Goal: Use online tool/utility: Utilize a website feature to perform a specific function

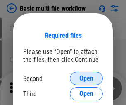
click at [86, 78] on span "Open" at bounding box center [86, 78] width 14 height 7
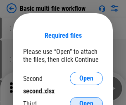
click at [86, 100] on span "Open" at bounding box center [86, 103] width 14 height 7
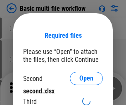
scroll to position [5, 0]
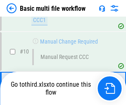
scroll to position [288, 0]
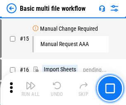
click at [31, 88] on img "button" at bounding box center [31, 85] width 10 height 10
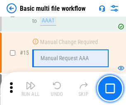
scroll to position [492, 0]
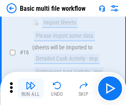
click at [31, 88] on img "button" at bounding box center [31, 85] width 10 height 10
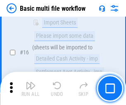
scroll to position [550, 0]
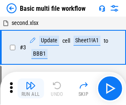
click at [31, 88] on img "button" at bounding box center [31, 85] width 10 height 10
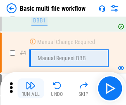
click at [31, 88] on img "button" at bounding box center [31, 85] width 10 height 10
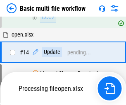
scroll to position [492, 0]
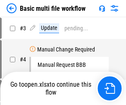
scroll to position [33, 0]
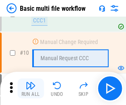
click at [31, 88] on img "button" at bounding box center [31, 85] width 10 height 10
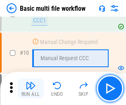
scroll to position [288, 0]
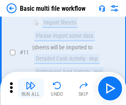
click at [31, 88] on img "button" at bounding box center [31, 85] width 10 height 10
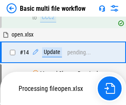
scroll to position [492, 0]
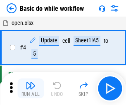
click at [31, 88] on img "button" at bounding box center [31, 85] width 10 height 10
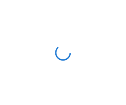
scroll to position [3, 0]
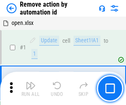
scroll to position [31, 0]
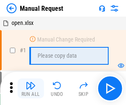
click at [31, 88] on img "button" at bounding box center [31, 85] width 10 height 10
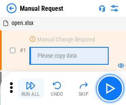
scroll to position [28, 0]
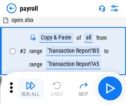
click at [31, 88] on img "button" at bounding box center [31, 85] width 10 height 10
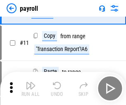
scroll to position [60, 0]
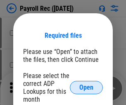
click at [86, 87] on span "Open" at bounding box center [86, 87] width 14 height 7
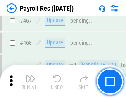
scroll to position [4405, 0]
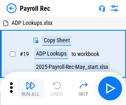
click at [31, 88] on img "button" at bounding box center [31, 85] width 10 height 10
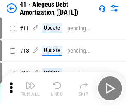
click at [31, 88] on img "button" at bounding box center [31, 85] width 10 height 10
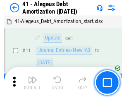
scroll to position [102, 0]
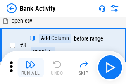
click at [31, 67] on img "button" at bounding box center [31, 65] width 10 height 10
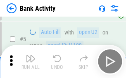
scroll to position [44, 0]
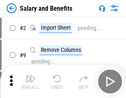
click at [31, 82] on img "button" at bounding box center [31, 79] width 10 height 10
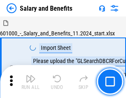
scroll to position [11, 0]
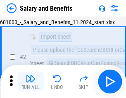
click at [31, 82] on img "button" at bounding box center [31, 79] width 10 height 10
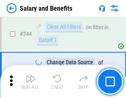
scroll to position [3870, 0]
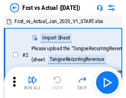
scroll to position [11, 0]
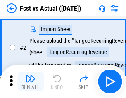
click at [31, 82] on img "button" at bounding box center [31, 79] width 10 height 10
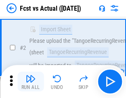
click at [31, 82] on img "button" at bounding box center [31, 79] width 10 height 10
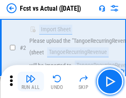
scroll to position [77, 0]
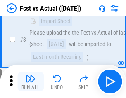
click at [31, 82] on img "button" at bounding box center [31, 79] width 10 height 10
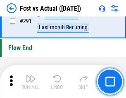
scroll to position [3912, 0]
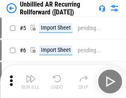
click at [31, 82] on img "button" at bounding box center [31, 79] width 10 height 10
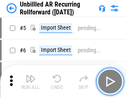
scroll to position [18, 0]
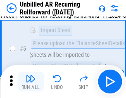
click at [31, 82] on img "button" at bounding box center [31, 79] width 10 height 10
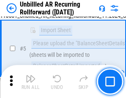
scroll to position [78, 0]
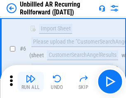
click at [31, 82] on img "button" at bounding box center [31, 79] width 10 height 10
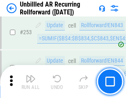
scroll to position [2808, 0]
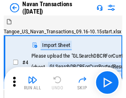
scroll to position [13, 0]
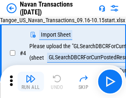
click at [31, 82] on img "button" at bounding box center [31, 79] width 10 height 10
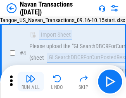
click at [31, 82] on img "button" at bounding box center [31, 79] width 10 height 10
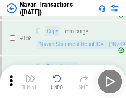
scroll to position [2680, 0]
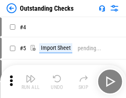
click at [31, 82] on img "button" at bounding box center [31, 79] width 10 height 10
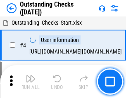
scroll to position [35, 0]
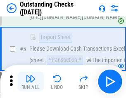
click at [31, 82] on img "button" at bounding box center [31, 79] width 10 height 10
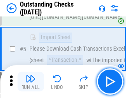
scroll to position [86, 0]
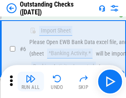
click at [31, 82] on img "button" at bounding box center [31, 79] width 10 height 10
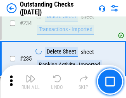
scroll to position [2510, 0]
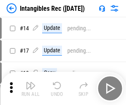
click at [31, 88] on img "button" at bounding box center [31, 85] width 10 height 10
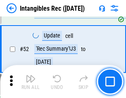
scroll to position [322, 0]
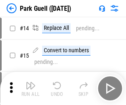
click at [31, 82] on img "button" at bounding box center [31, 85] width 10 height 10
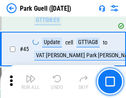
scroll to position [1034, 0]
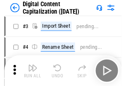
scroll to position [24, 0]
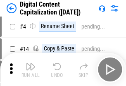
click at [31, 69] on img "button" at bounding box center [31, 67] width 10 height 10
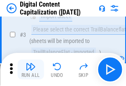
click at [31, 69] on img "button" at bounding box center [31, 67] width 10 height 10
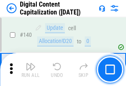
scroll to position [877, 0]
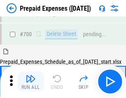
click at [31, 82] on img "button" at bounding box center [31, 79] width 10 height 10
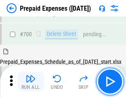
scroll to position [2224, 0]
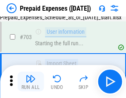
click at [31, 82] on img "button" at bounding box center [31, 79] width 10 height 10
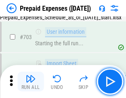
scroll to position [2273, 0]
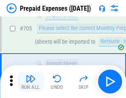
click at [31, 82] on img "button" at bounding box center [31, 79] width 10 height 10
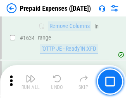
scroll to position [8049, 0]
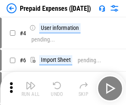
click at [31, 88] on img "button" at bounding box center [31, 85] width 10 height 10
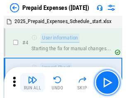
scroll to position [36, 0]
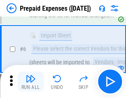
click at [31, 82] on img "button" at bounding box center [31, 79] width 10 height 10
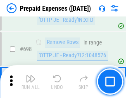
scroll to position [2878, 0]
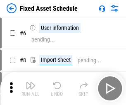
click at [31, 88] on img "button" at bounding box center [31, 85] width 10 height 10
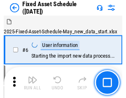
scroll to position [45, 0]
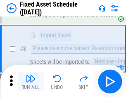
click at [31, 82] on img "button" at bounding box center [31, 79] width 10 height 10
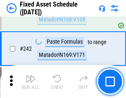
scroll to position [2561, 0]
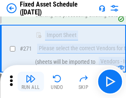
click at [31, 82] on img "button" at bounding box center [31, 79] width 10 height 10
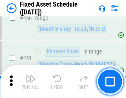
scroll to position [3695, 0]
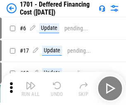
click at [31, 88] on img "button" at bounding box center [31, 85] width 10 height 10
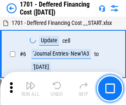
scroll to position [99, 0]
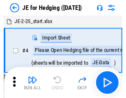
scroll to position [1, 0]
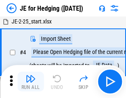
click at [31, 82] on img "button" at bounding box center [31, 79] width 10 height 10
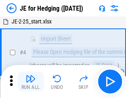
click at [31, 82] on img "button" at bounding box center [31, 79] width 10 height 10
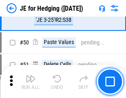
scroll to position [535, 0]
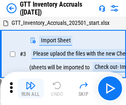
click at [31, 82] on img "button" at bounding box center [31, 85] width 10 height 10
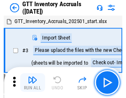
scroll to position [1, 0]
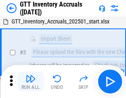
click at [31, 82] on img "button" at bounding box center [31, 79] width 10 height 10
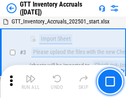
scroll to position [53, 0]
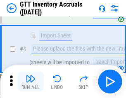
click at [31, 82] on img "button" at bounding box center [31, 79] width 10 height 10
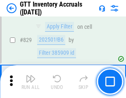
scroll to position [6274, 0]
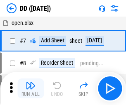
click at [31, 88] on img "button" at bounding box center [31, 85] width 10 height 10
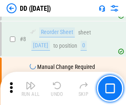
scroll to position [80, 0]
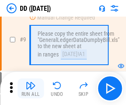
click at [31, 88] on img "button" at bounding box center [31, 85] width 10 height 10
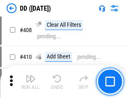
scroll to position [3699, 0]
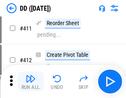
click at [31, 82] on img "button" at bounding box center [31, 79] width 10 height 10
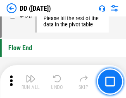
scroll to position [3956, 0]
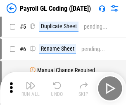
click at [31, 88] on img "button" at bounding box center [31, 85] width 10 height 10
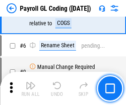
scroll to position [99, 0]
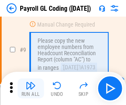
click at [31, 88] on img "button" at bounding box center [31, 85] width 10 height 10
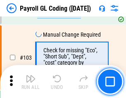
scroll to position [1939, 0]
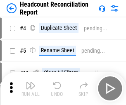
click at [31, 88] on img "button" at bounding box center [31, 85] width 10 height 10
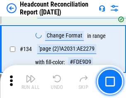
scroll to position [994, 0]
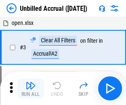
click at [31, 88] on img "button" at bounding box center [31, 85] width 10 height 10
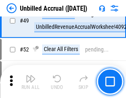
scroll to position [750, 0]
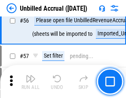
click at [31, 82] on img "button" at bounding box center [31, 79] width 10 height 10
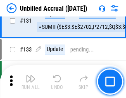
scroll to position [2462, 0]
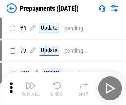
click at [31, 88] on img "button" at bounding box center [31, 85] width 10 height 10
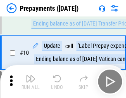
scroll to position [52, 0]
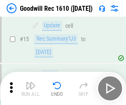
scroll to position [141, 0]
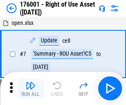
click at [31, 88] on img "button" at bounding box center [31, 85] width 10 height 10
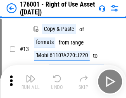
scroll to position [53, 0]
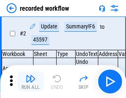
click at [31, 82] on img "button" at bounding box center [31, 79] width 10 height 10
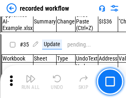
scroll to position [2584, 0]
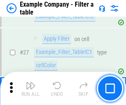
scroll to position [756, 0]
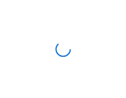
scroll to position [13, 0]
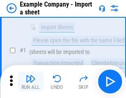
click at [31, 82] on img "button" at bounding box center [31, 79] width 10 height 10
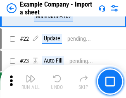
scroll to position [183, 0]
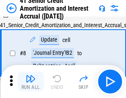
click at [31, 82] on img "button" at bounding box center [31, 79] width 10 height 10
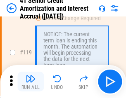
click at [31, 82] on img "button" at bounding box center [31, 79] width 10 height 10
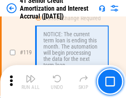
scroll to position [780, 0]
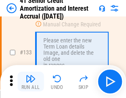
click at [31, 82] on img "button" at bounding box center [31, 79] width 10 height 10
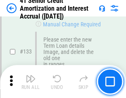
scroll to position [864, 0]
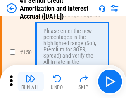
click at [31, 82] on img "button" at bounding box center [31, 79] width 10 height 10
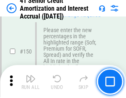
scroll to position [951, 0]
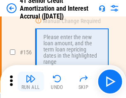
click at [31, 82] on img "button" at bounding box center [31, 79] width 10 height 10
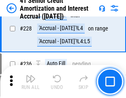
scroll to position [1851, 0]
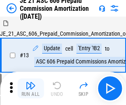
click at [31, 82] on img "button" at bounding box center [31, 85] width 10 height 10
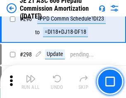
scroll to position [1521, 0]
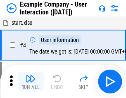
click at [31, 82] on img "button" at bounding box center [31, 79] width 10 height 10
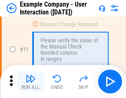
click at [31, 82] on img "button" at bounding box center [31, 79] width 10 height 10
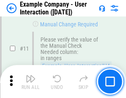
scroll to position [179, 0]
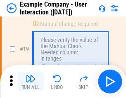
click at [31, 82] on img "button" at bounding box center [31, 79] width 10 height 10
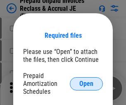
click at [86, 83] on span "Open" at bounding box center [86, 83] width 14 height 7
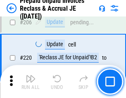
scroll to position [1071, 0]
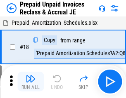
click at [31, 82] on img "button" at bounding box center [31, 79] width 10 height 10
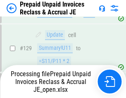
scroll to position [1071, 0]
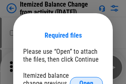
click at [86, 80] on span "Open" at bounding box center [86, 83] width 14 height 7
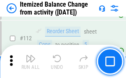
scroll to position [1383, 0]
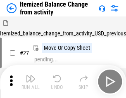
scroll to position [13, 0]
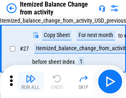
click at [31, 82] on img "button" at bounding box center [31, 79] width 10 height 10
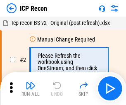
scroll to position [4, 0]
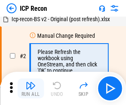
click at [31, 88] on img "button" at bounding box center [31, 85] width 10 height 10
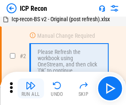
click at [31, 88] on img "button" at bounding box center [31, 85] width 10 height 10
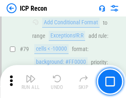
scroll to position [810, 0]
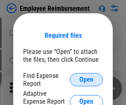
click at [86, 79] on span "Open" at bounding box center [86, 79] width 14 height 7
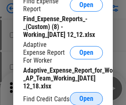
click at [86, 98] on span "Open" at bounding box center [86, 98] width 14 height 7
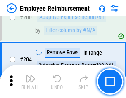
scroll to position [2039, 0]
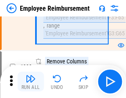
click at [31, 82] on img "button" at bounding box center [31, 79] width 10 height 10
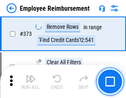
scroll to position [4324, 0]
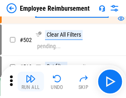
click at [31, 82] on img "button" at bounding box center [31, 79] width 10 height 10
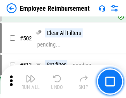
scroll to position [5175, 0]
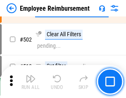
click at [31, 82] on img "button" at bounding box center [31, 79] width 10 height 10
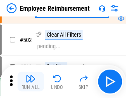
click at [31, 82] on img "button" at bounding box center [31, 79] width 10 height 10
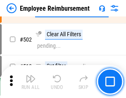
click at [31, 82] on img "button" at bounding box center [31, 79] width 10 height 10
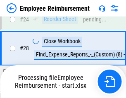
scroll to position [386, 0]
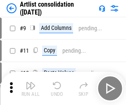
click at [31, 88] on img "button" at bounding box center [31, 85] width 10 height 10
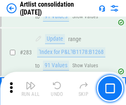
scroll to position [3419, 0]
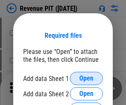
click at [86, 78] on span "Open" at bounding box center [86, 78] width 14 height 7
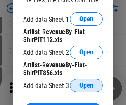
click at [86, 85] on span "Open" at bounding box center [86, 85] width 14 height 7
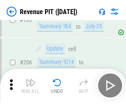
scroll to position [840, 0]
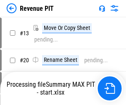
scroll to position [10, 0]
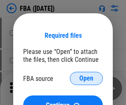
click at [86, 78] on span "Open" at bounding box center [86, 78] width 14 height 7
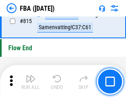
scroll to position [7400, 0]
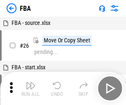
click at [31, 88] on img "button" at bounding box center [31, 85] width 10 height 10
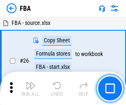
scroll to position [8, 0]
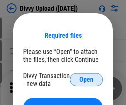
click at [86, 79] on span "Open" at bounding box center [86, 79] width 14 height 7
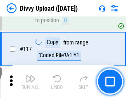
scroll to position [700, 0]
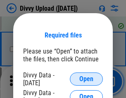
click at [86, 79] on span "Open" at bounding box center [86, 79] width 14 height 7
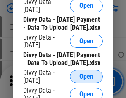
click at [86, 80] on span "Open" at bounding box center [86, 77] width 14 height 7
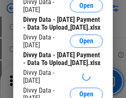
scroll to position [774, 0]
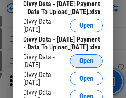
click at [86, 64] on span "Open" at bounding box center [86, 61] width 14 height 7
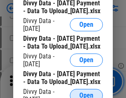
click at [86, 93] on span "Open" at bounding box center [86, 96] width 14 height 7
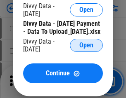
click at [86, 49] on span "Open" at bounding box center [86, 45] width 14 height 7
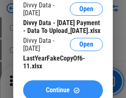
click at [63, 87] on span "Continue" at bounding box center [58, 90] width 24 height 7
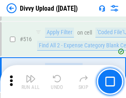
scroll to position [5186, 0]
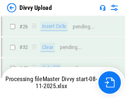
scroll to position [700, 0]
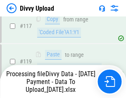
scroll to position [775, 0]
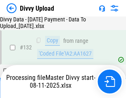
scroll to position [999, 0]
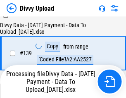
scroll to position [1188, 0]
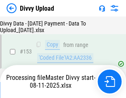
scroll to position [1546, 0]
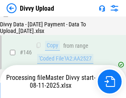
scroll to position [1370, 0]
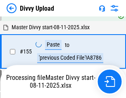
scroll to position [1680, 0]
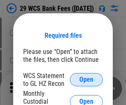
click at [86, 79] on span "Open" at bounding box center [86, 79] width 14 height 7
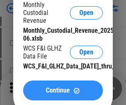
click at [63, 93] on span "Continue" at bounding box center [58, 90] width 24 height 7
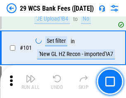
scroll to position [806, 0]
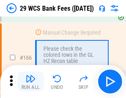
click at [31, 82] on img "button" at bounding box center [31, 79] width 10 height 10
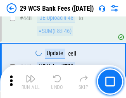
scroll to position [4003, 0]
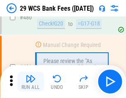
click at [31, 82] on img "button" at bounding box center [31, 79] width 10 height 10
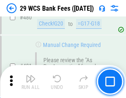
scroll to position [4262, 0]
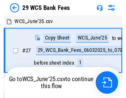
scroll to position [1, 0]
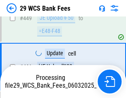
scroll to position [4205, 0]
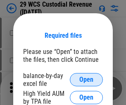
click at [86, 79] on span "Open" at bounding box center [86, 79] width 14 height 7
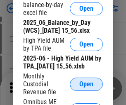
click at [86, 87] on span "Open" at bounding box center [86, 84] width 14 height 7
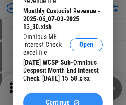
click at [63, 99] on span "Continue" at bounding box center [58, 102] width 24 height 7
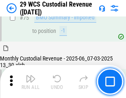
scroll to position [863, 0]
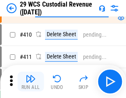
click at [31, 82] on img "button" at bounding box center [31, 79] width 10 height 10
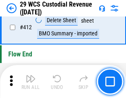
scroll to position [3948, 0]
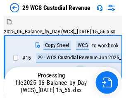
scroll to position [20, 0]
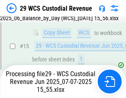
scroll to position [187, 0]
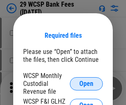
click at [86, 83] on span "Open" at bounding box center [86, 83] width 14 height 7
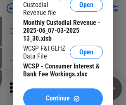
click at [63, 95] on span "Continue" at bounding box center [58, 98] width 24 height 7
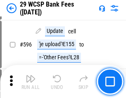
scroll to position [3801, 0]
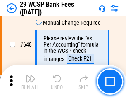
click at [31, 82] on img "button" at bounding box center [31, 79] width 10 height 10
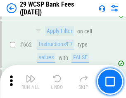
scroll to position [4828, 0]
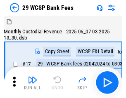
scroll to position [20, 0]
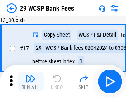
click at [31, 82] on img "button" at bounding box center [31, 79] width 10 height 10
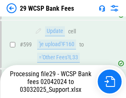
scroll to position [4258, 0]
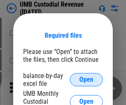
click at [86, 79] on span "Open" at bounding box center [86, 79] width 14 height 7
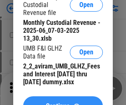
click at [63, 103] on span "Continue" at bounding box center [58, 106] width 24 height 7
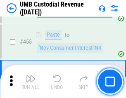
scroll to position [3527, 0]
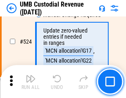
click at [31, 82] on img "button" at bounding box center [31, 79] width 10 height 10
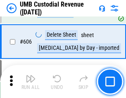
scroll to position [4772, 0]
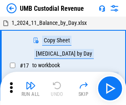
scroll to position [6, 0]
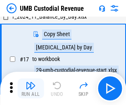
click at [31, 88] on img "button" at bounding box center [31, 85] width 10 height 10
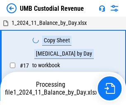
scroll to position [6, 0]
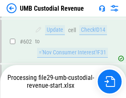
scroll to position [4717, 0]
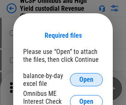
click at [86, 79] on span "Open" at bounding box center [86, 79] width 14 height 7
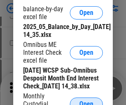
click at [86, 100] on span "Open" at bounding box center [86, 103] width 14 height 7
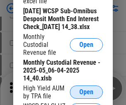
click at [86, 95] on span "Open" at bounding box center [86, 91] width 14 height 7
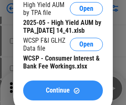
click at [63, 93] on span "Continue" at bounding box center [58, 90] width 24 height 7
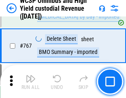
scroll to position [6736, 0]
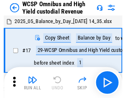
scroll to position [5, 0]
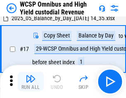
click at [31, 82] on img "button" at bounding box center [31, 79] width 10 height 10
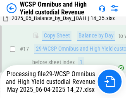
scroll to position [172, 0]
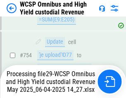
scroll to position [6717, 0]
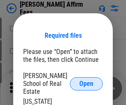
click at [86, 80] on span "Open" at bounding box center [86, 83] width 14 height 7
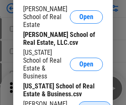
click at [88, 104] on span "Open" at bounding box center [95, 107] width 14 height 7
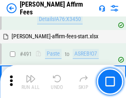
scroll to position [2248, 0]
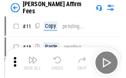
scroll to position [8, 0]
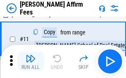
click at [31, 61] on img "button" at bounding box center [31, 58] width 10 height 10
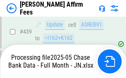
scroll to position [2180, 0]
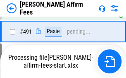
scroll to position [2258, 0]
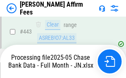
scroll to position [2139, 0]
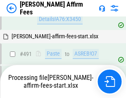
scroll to position [2248, 0]
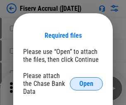
click at [86, 80] on span "Open" at bounding box center [86, 83] width 14 height 7
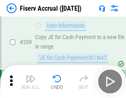
scroll to position [2567, 0]
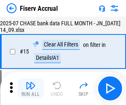
click at [31, 88] on img "button" at bounding box center [31, 85] width 10 height 10
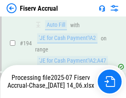
scroll to position [2558, 0]
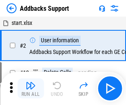
click at [31, 82] on img "button" at bounding box center [31, 85] width 10 height 10
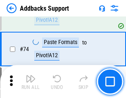
scroll to position [602, 0]
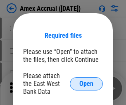
click at [86, 83] on span "Open" at bounding box center [86, 83] width 14 height 7
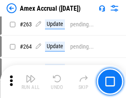
scroll to position [2211, 0]
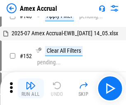
click at [31, 88] on img "button" at bounding box center [31, 85] width 10 height 10
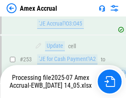
scroll to position [2411, 0]
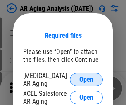
click at [86, 78] on span "Open" at bounding box center [86, 79] width 14 height 7
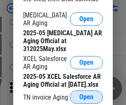
click at [86, 94] on span "Open" at bounding box center [86, 96] width 14 height 7
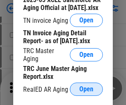
click at [86, 86] on span "Open" at bounding box center [86, 89] width 14 height 7
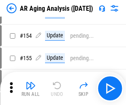
scroll to position [8, 0]
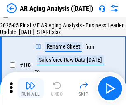
click at [31, 88] on img "button" at bounding box center [31, 85] width 10 height 10
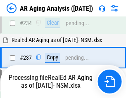
scroll to position [1281, 0]
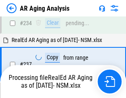
scroll to position [1306, 0]
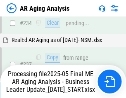
scroll to position [1272, 0]
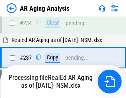
scroll to position [1272, 0]
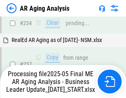
scroll to position [1306, 0]
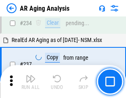
scroll to position [1272, 0]
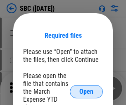
click at [86, 91] on span "Open" at bounding box center [86, 91] width 14 height 7
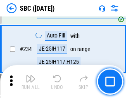
scroll to position [1563, 0]
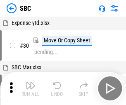
scroll to position [8, 0]
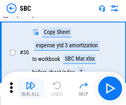
click at [31, 88] on img "button" at bounding box center [31, 85] width 10 height 10
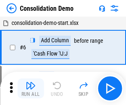
click at [31, 88] on img "button" at bounding box center [31, 85] width 10 height 10
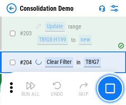
scroll to position [2592, 0]
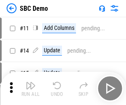
click at [31, 88] on img "button" at bounding box center [31, 85] width 10 height 10
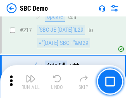
scroll to position [2041, 0]
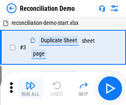
click at [31, 88] on img "button" at bounding box center [31, 85] width 10 height 10
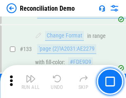
scroll to position [982, 0]
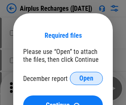
click at [86, 78] on span "Open" at bounding box center [86, 78] width 14 height 7
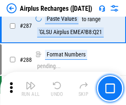
scroll to position [2984, 0]
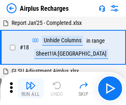
click at [31, 88] on img "button" at bounding box center [31, 85] width 10 height 10
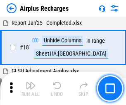
scroll to position [36, 0]
